Goal: Task Accomplishment & Management: Use online tool/utility

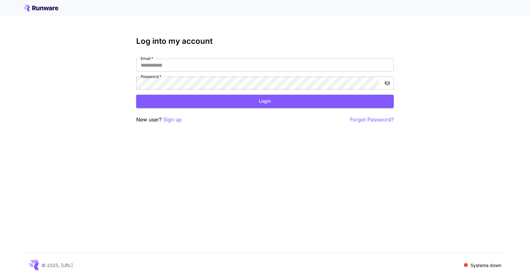
click at [173, 73] on div "Email   * Email   * Password   * Password   *" at bounding box center [265, 74] width 258 height 31
click at [167, 61] on input "Email   *" at bounding box center [265, 65] width 258 height 13
type input "**********"
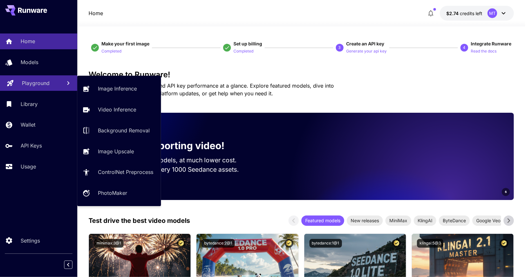
click at [44, 82] on p "Playground" at bounding box center [36, 83] width 28 height 8
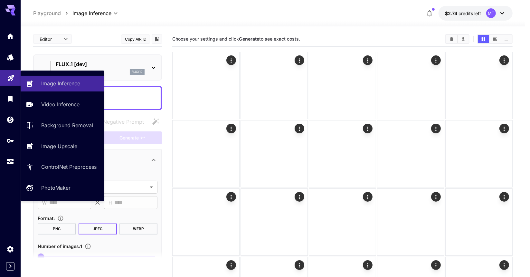
type input "**********"
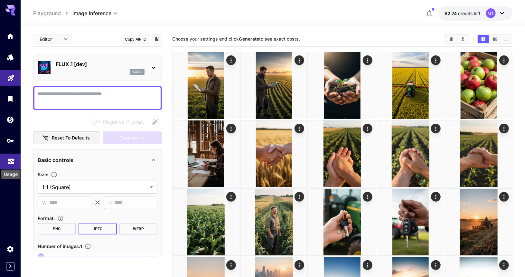
click at [8, 163] on icon "Usage" at bounding box center [11, 160] width 8 height 8
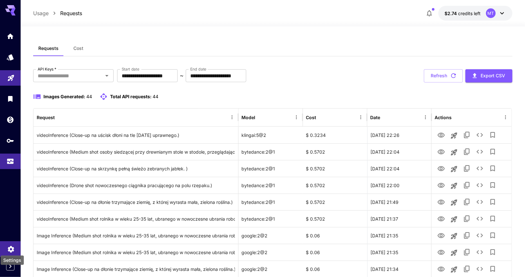
click at [13, 245] on icon "Settings" at bounding box center [11, 248] width 8 height 8
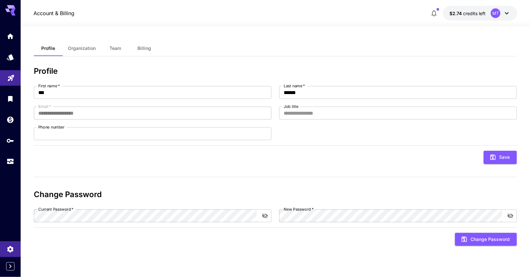
click at [512, 14] on button "$2.74 credits left MT" at bounding box center [480, 13] width 74 height 15
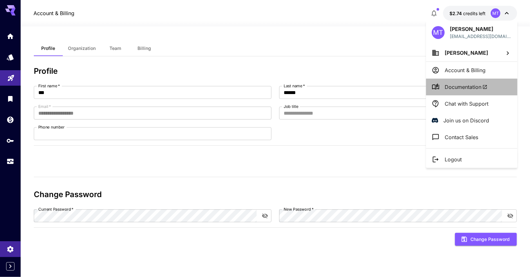
click at [470, 88] on span "Documentation" at bounding box center [466, 87] width 43 height 8
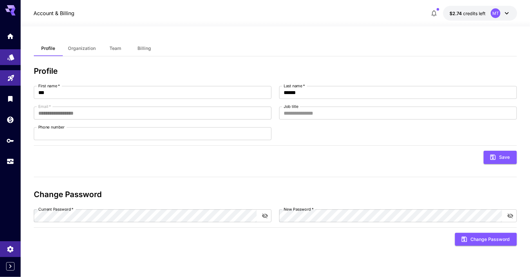
click at [10, 60] on link at bounding box center [10, 57] width 21 height 16
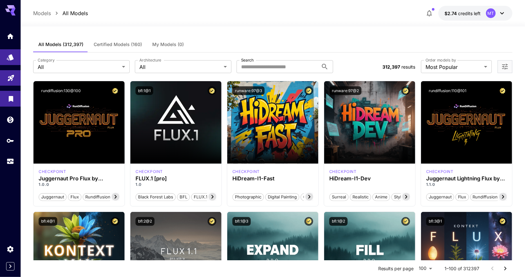
click at [8, 104] on link at bounding box center [10, 99] width 21 height 16
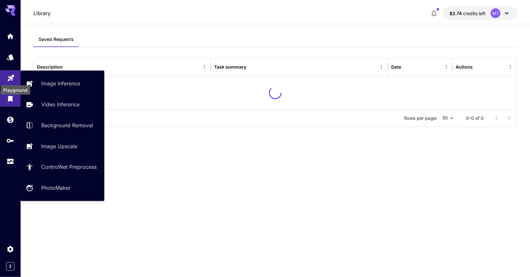
click at [10, 75] on icon "Playground" at bounding box center [11, 76] width 8 height 8
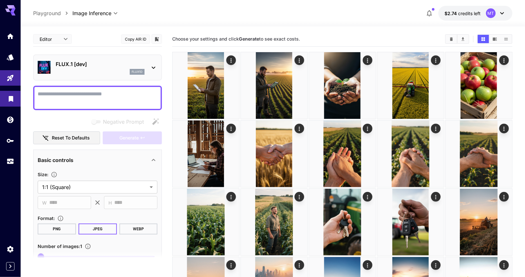
click at [5, 102] on link at bounding box center [10, 99] width 21 height 16
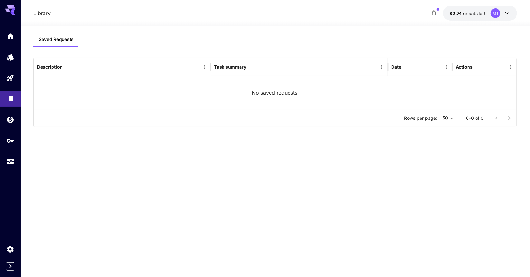
click at [7, 106] on link at bounding box center [10, 99] width 21 height 16
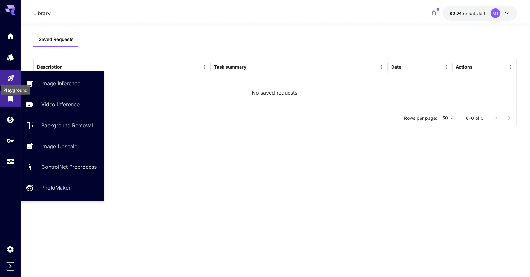
click at [11, 77] on icon "Playground" at bounding box center [11, 76] width 6 height 6
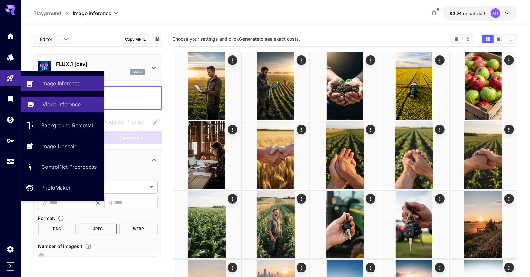
click at [58, 107] on p "Video Inference" at bounding box center [62, 104] width 38 height 8
type input "**********"
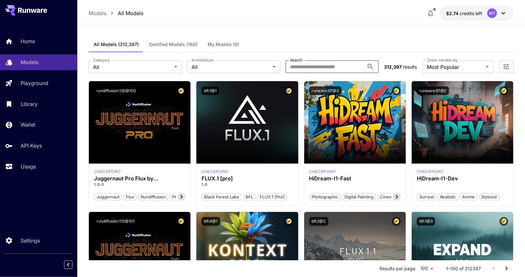
click at [300, 63] on input "Search" at bounding box center [325, 66] width 79 height 13
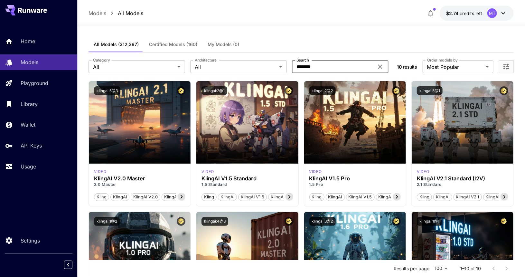
click at [314, 64] on input "*******" at bounding box center [333, 66] width 82 height 13
type input "******"
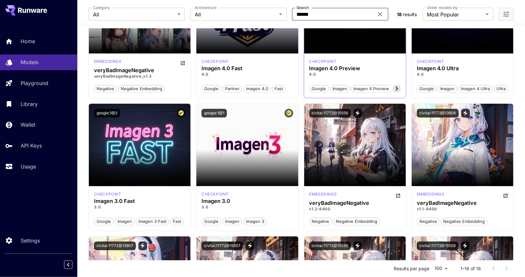
scroll to position [119, 0]
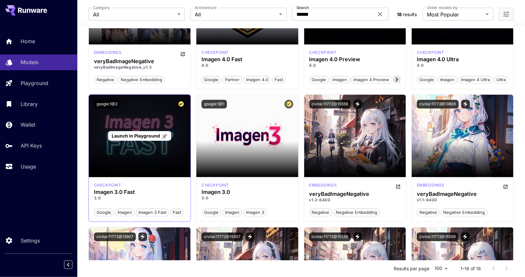
click at [139, 149] on div "Launch in Playground" at bounding box center [140, 136] width 102 height 82
click at [130, 137] on span "Launch in Playground" at bounding box center [136, 135] width 48 height 5
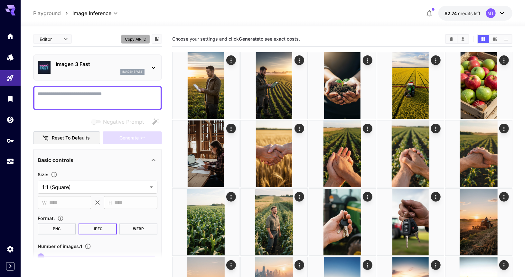
click at [128, 38] on button "Copy AIR ID" at bounding box center [135, 38] width 29 height 9
click at [500, 13] on icon at bounding box center [503, 13] width 8 height 8
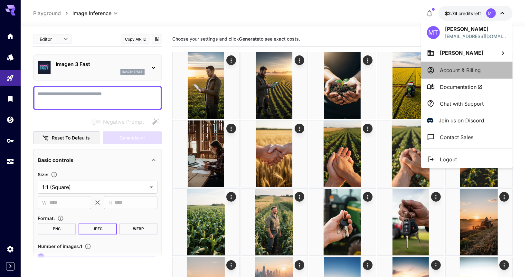
click at [463, 77] on li "Account & Billing" at bounding box center [466, 70] width 91 height 17
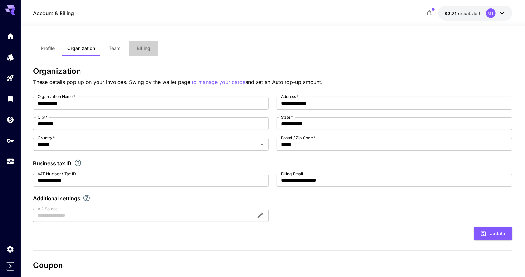
click at [129, 51] on button "Billing" at bounding box center [143, 48] width 29 height 15
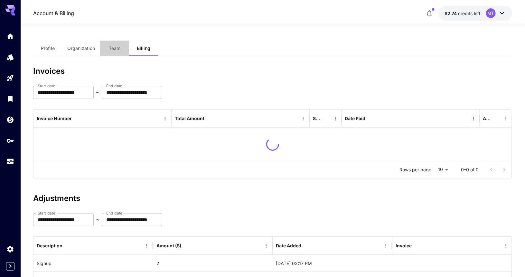
click at [112, 50] on span "Team" at bounding box center [115, 48] width 12 height 6
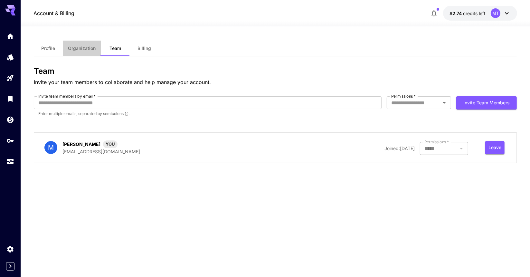
click at [81, 49] on span "Organization" at bounding box center [82, 48] width 28 height 6
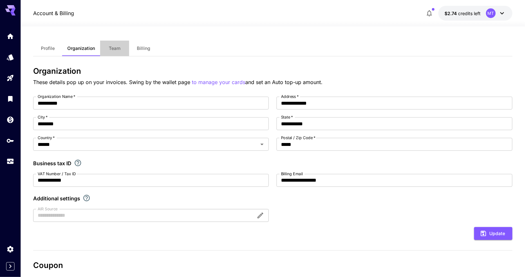
click at [119, 56] on button "Team" at bounding box center [114, 48] width 29 height 15
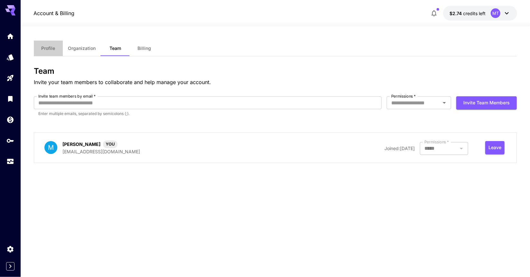
click at [49, 54] on button "Profile" at bounding box center [48, 48] width 29 height 15
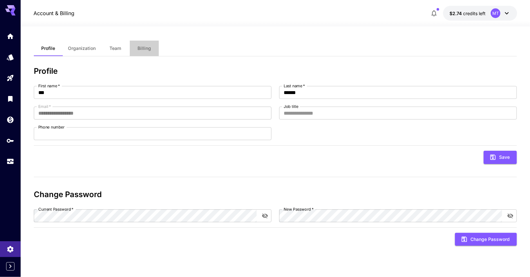
click at [146, 50] on span "Billing" at bounding box center [145, 48] width 14 height 6
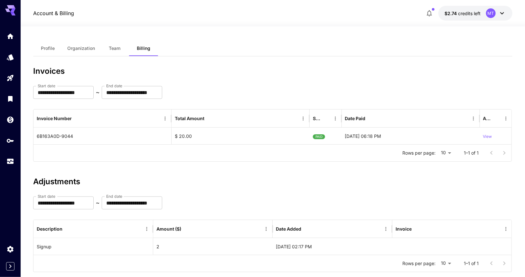
click at [501, 13] on icon at bounding box center [503, 13] width 4 height 2
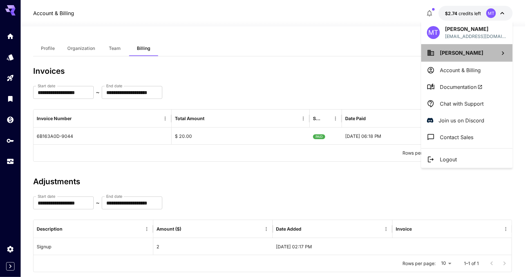
click at [465, 53] on span "[PERSON_NAME]" at bounding box center [461, 53] width 43 height 6
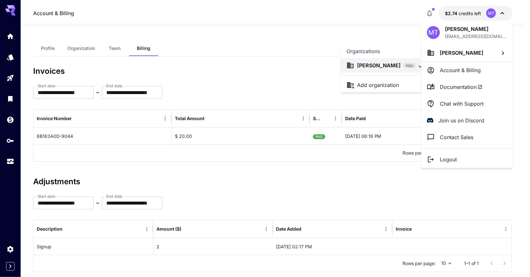
click at [290, 91] on div at bounding box center [265, 138] width 530 height 277
click at [23, 201] on div at bounding box center [265, 138] width 530 height 277
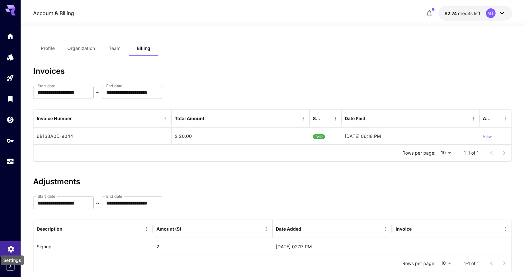
click at [10, 250] on icon "Settings" at bounding box center [11, 248] width 8 height 8
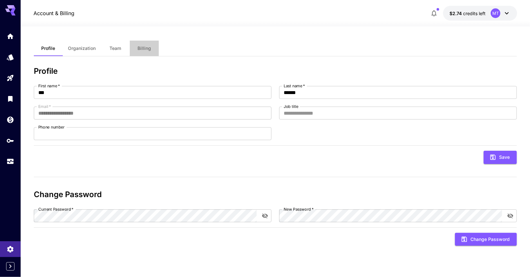
click at [148, 53] on button "Billing" at bounding box center [144, 48] width 29 height 15
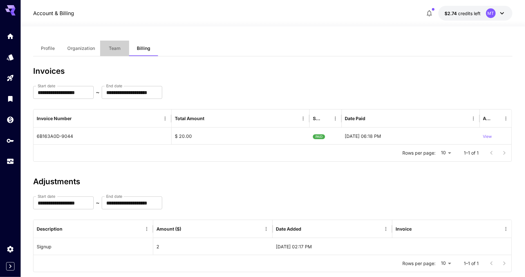
click at [118, 52] on button "Team" at bounding box center [114, 48] width 29 height 15
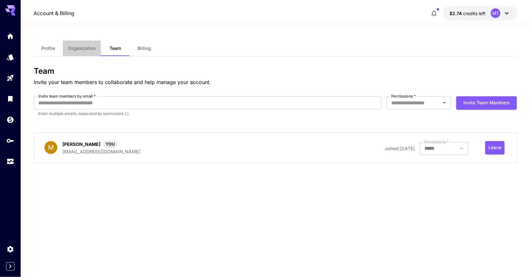
click at [89, 52] on button "Organization" at bounding box center [82, 48] width 38 height 15
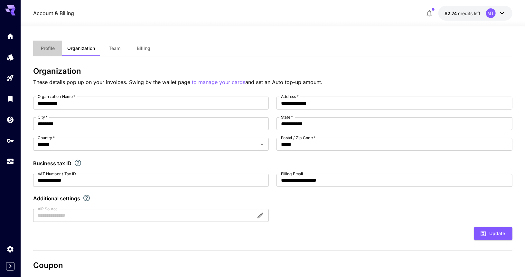
click at [49, 51] on button "Profile" at bounding box center [47, 48] width 29 height 15
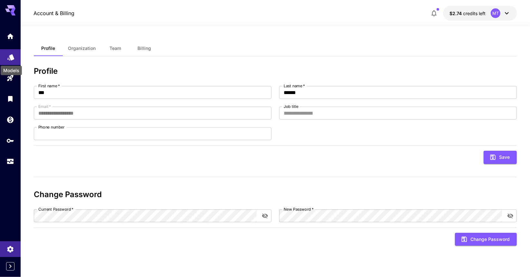
click at [13, 54] on icon "Models" at bounding box center [11, 55] width 8 height 8
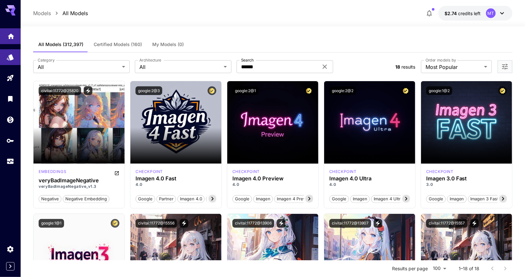
click at [6, 34] on link at bounding box center [10, 36] width 21 height 16
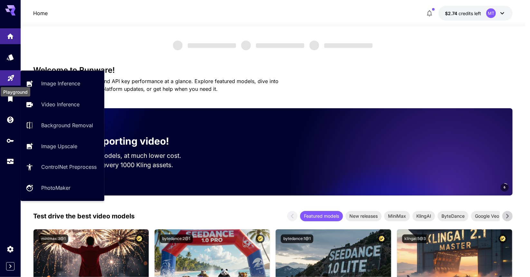
click at [15, 85] on div "Playground" at bounding box center [15, 90] width 31 height 14
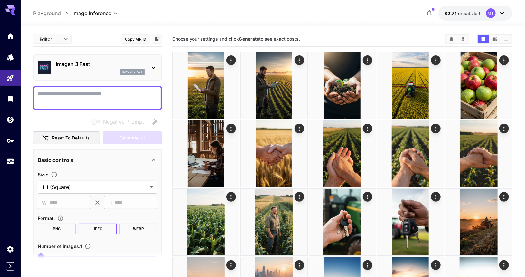
click at [493, 8] on button "$2.74 credits left MT" at bounding box center [476, 13] width 74 height 15
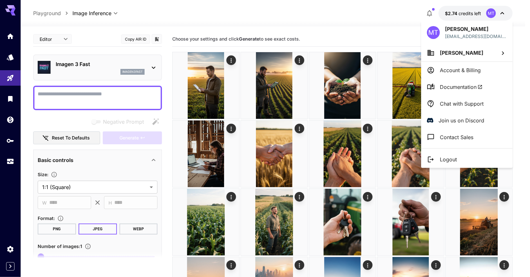
click at [310, 8] on div at bounding box center [265, 138] width 530 height 277
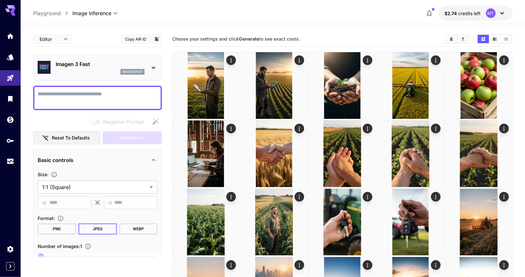
click at [502, 14] on icon at bounding box center [503, 13] width 8 height 8
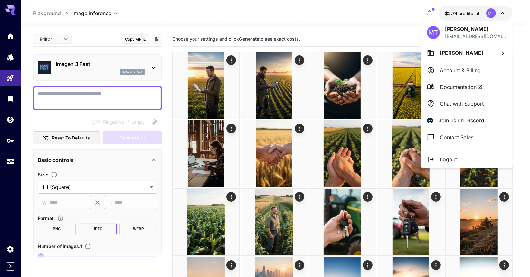
click at [273, 10] on div at bounding box center [265, 138] width 530 height 277
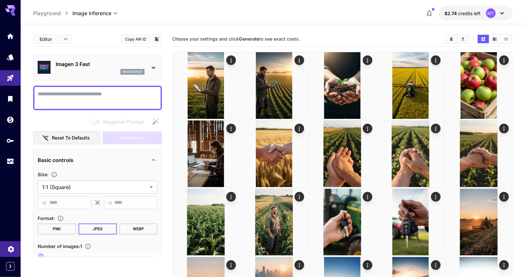
click at [3, 244] on link at bounding box center [10, 249] width 21 height 16
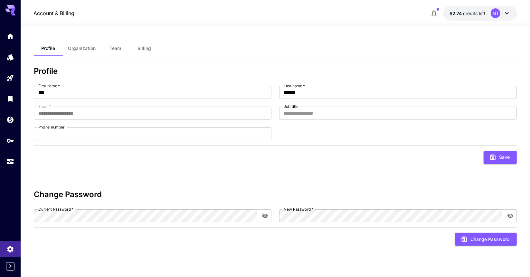
click at [80, 49] on span "Organization" at bounding box center [82, 48] width 28 height 6
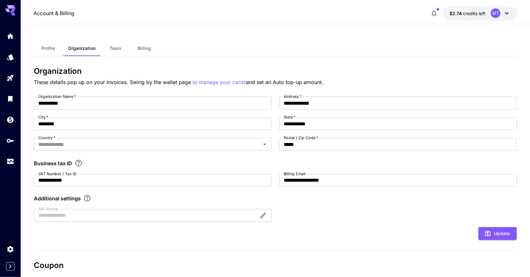
type input "******"
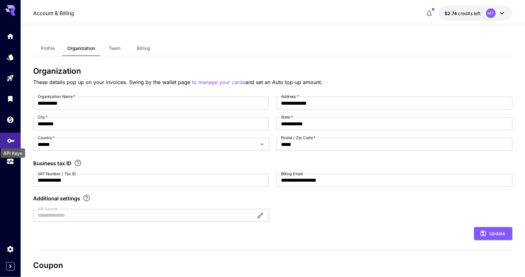
click at [11, 143] on icon "API Keys" at bounding box center [11, 140] width 8 height 8
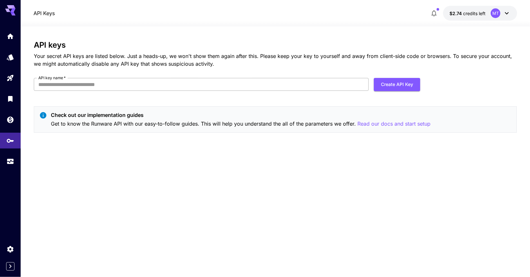
click at [100, 82] on input "API key name   *" at bounding box center [201, 84] width 335 height 13
type input "***"
click at [385, 89] on button "Create API Key" at bounding box center [397, 84] width 46 height 13
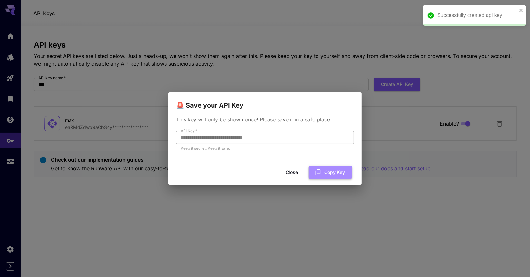
click at [338, 173] on button "Copy Key" at bounding box center [330, 172] width 43 height 13
click at [293, 175] on button "Close" at bounding box center [291, 172] width 29 height 13
